Goal: Information Seeking & Learning: Learn about a topic

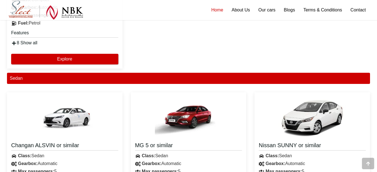
scroll to position [465, 0]
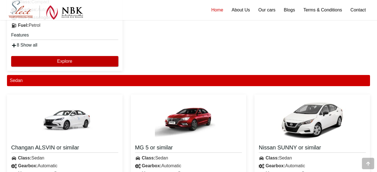
click at [92, 61] on button "Explore" at bounding box center [64, 61] width 107 height 11
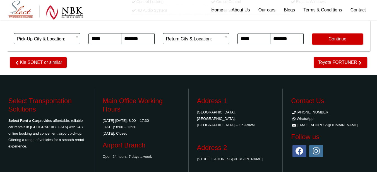
scroll to position [93, 0]
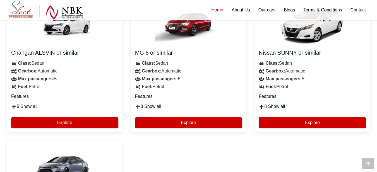
scroll to position [570, 0]
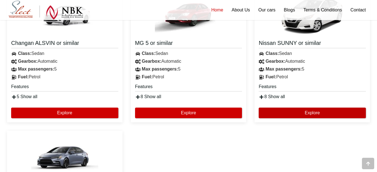
click at [295, 113] on button "Explore" at bounding box center [312, 113] width 107 height 11
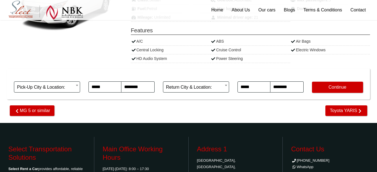
scroll to position [140, 0]
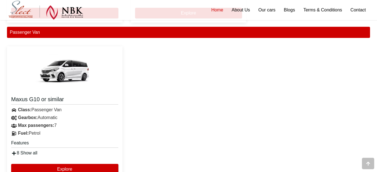
scroll to position [966, 0]
